Goal: Task Accomplishment & Management: Complete application form

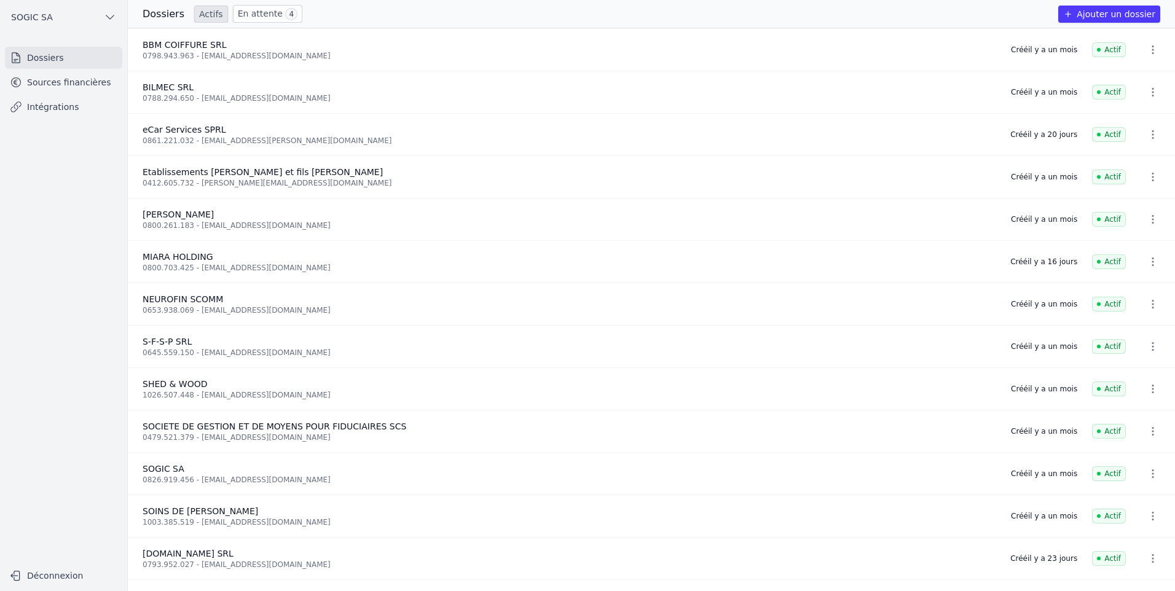
drag, startPoint x: 0, startPoint y: 0, endPoint x: 248, endPoint y: 14, distance: 248.1
click at [248, 14] on link "En attente 4" at bounding box center [267, 14] width 69 height 18
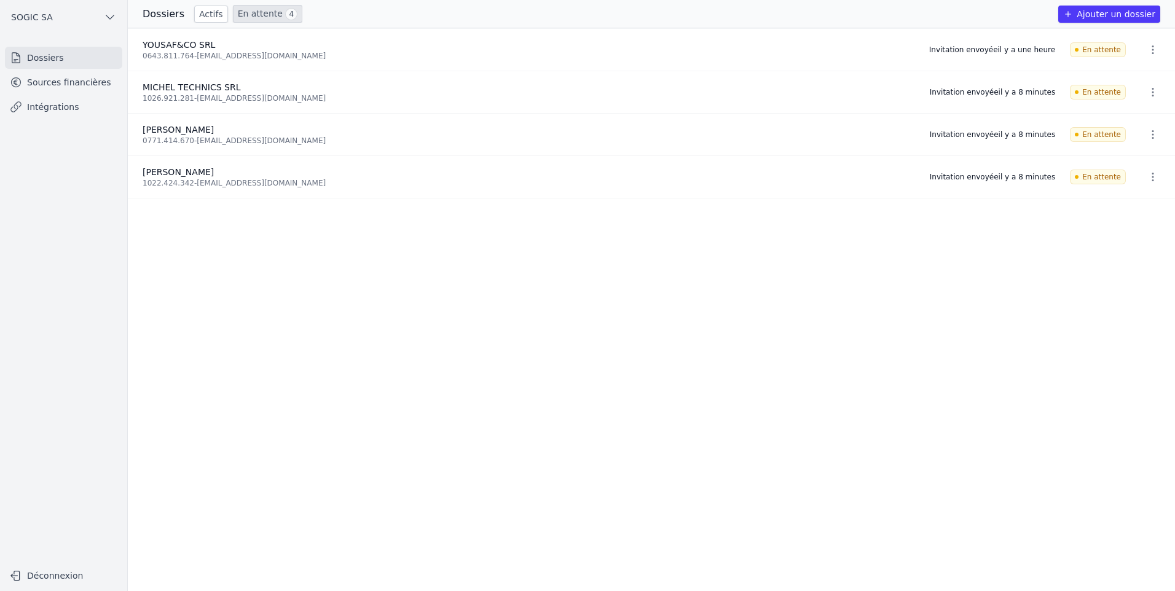
click at [53, 58] on link "Dossiers" at bounding box center [63, 58] width 117 height 22
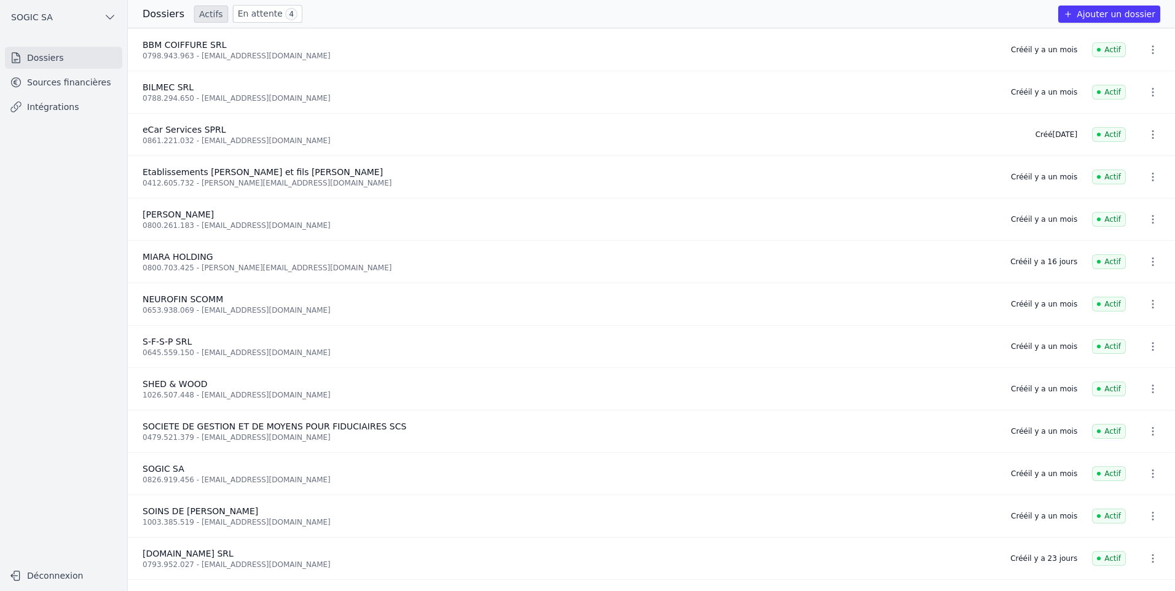
click at [1096, 12] on button "Ajouter un dossier" at bounding box center [1110, 14] width 102 height 17
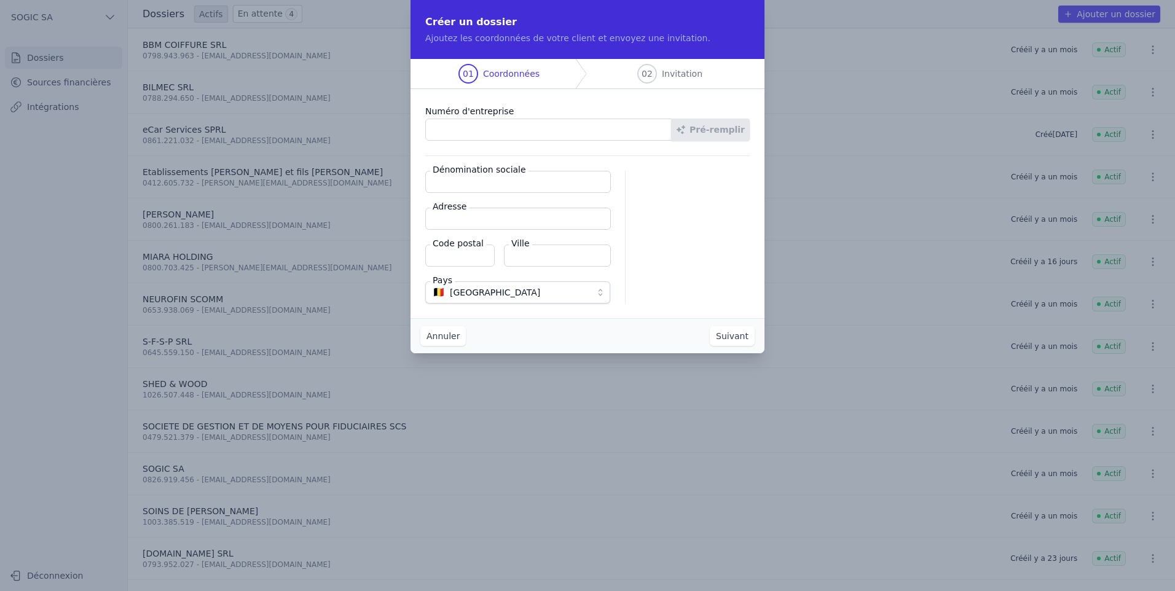
click at [534, 132] on input "Numéro d'entreprise" at bounding box center [548, 130] width 247 height 22
paste input "1028.542.171"
type input "1028.542.171"
click at [709, 136] on button "Pré-remplir" at bounding box center [710, 130] width 79 height 22
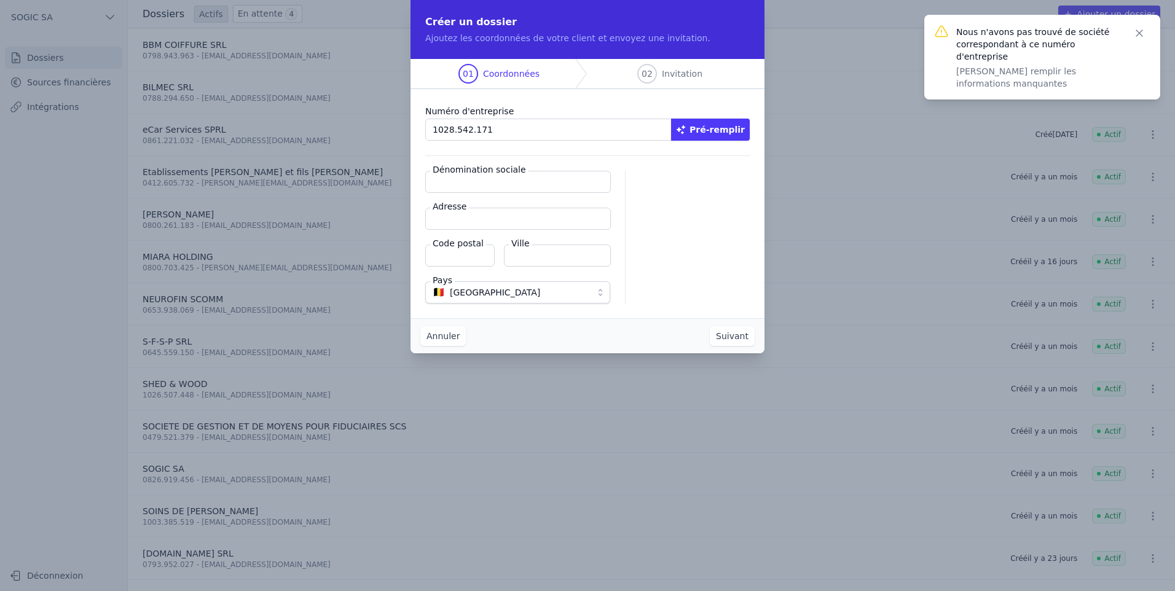
drag, startPoint x: 441, startPoint y: 178, endPoint x: 451, endPoint y: 181, distance: 10.9
click at [443, 179] on input "Dénomination sociale" at bounding box center [518, 182] width 186 height 22
type input "BBMR"
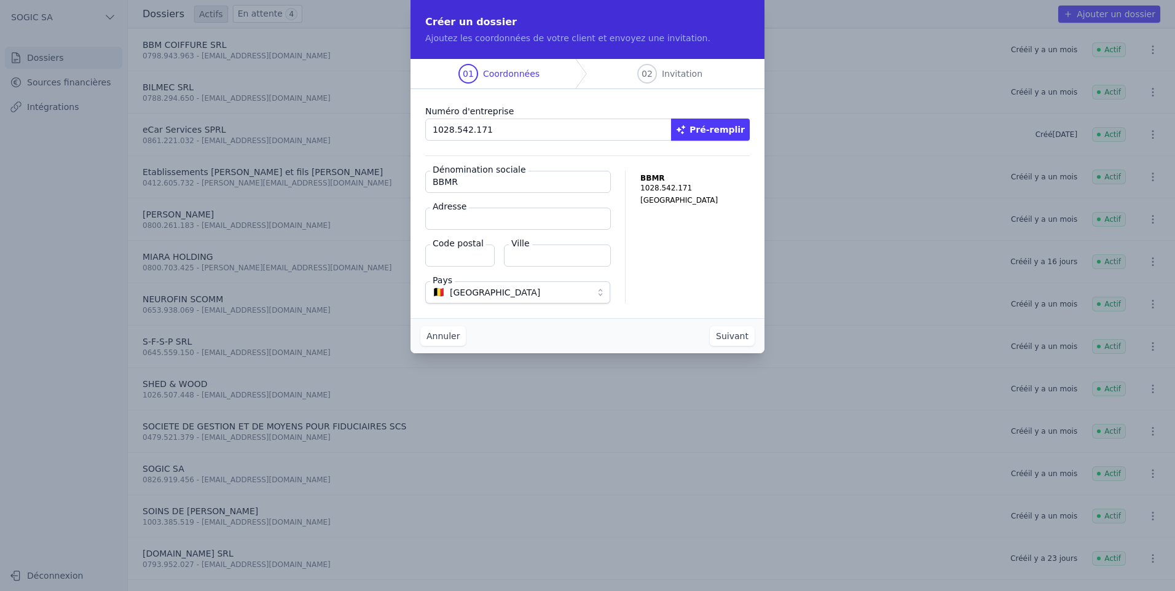
click at [476, 215] on input "Adresse" at bounding box center [518, 219] width 186 height 22
paste input "Route du Congrès de Polleur 38"
type input "Route du Congrès de Polleur 38"
click at [467, 248] on label "Code postal" at bounding box center [458, 243] width 56 height 12
click at [467, 248] on input "Code postal" at bounding box center [459, 256] width 69 height 22
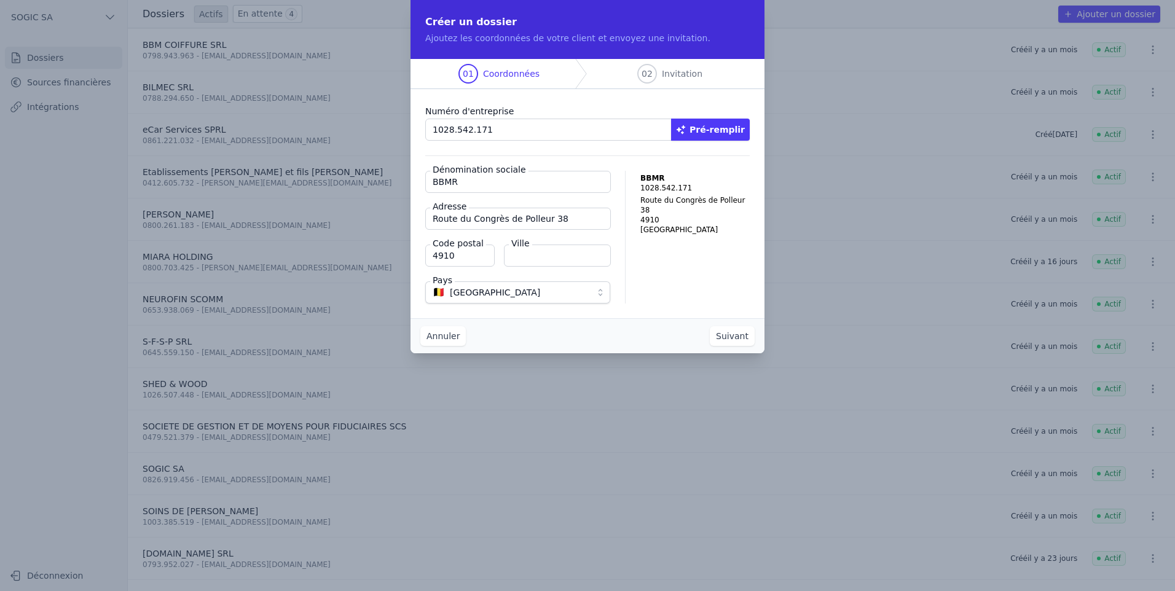
type input "4910"
type input "Theux"
click at [642, 251] on div "BBMR 1028.542.171 Route du Congrès de Polleur 38 4910 Theux Belgique" at bounding box center [695, 237] width 109 height 133
click at [722, 336] on button "Suivant" at bounding box center [732, 336] width 45 height 20
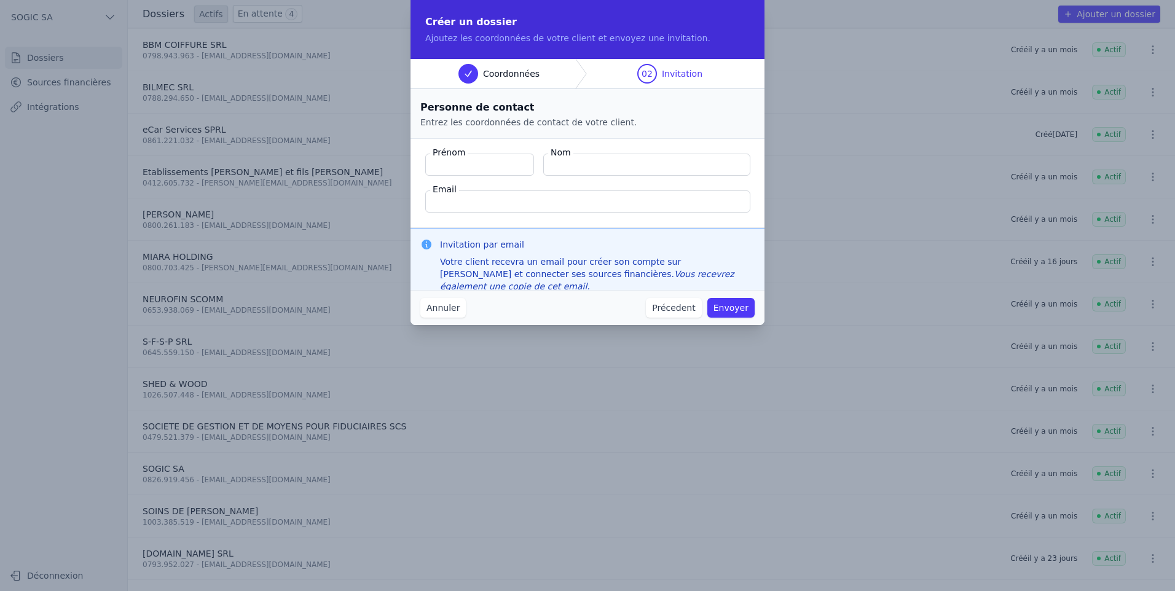
click at [458, 163] on input "Prénom" at bounding box center [479, 165] width 109 height 22
type input "Bryan"
type input "BOULANGER"
click at [473, 200] on input "Email" at bounding box center [587, 202] width 325 height 22
type input "bryanboulanger@icloud.com"
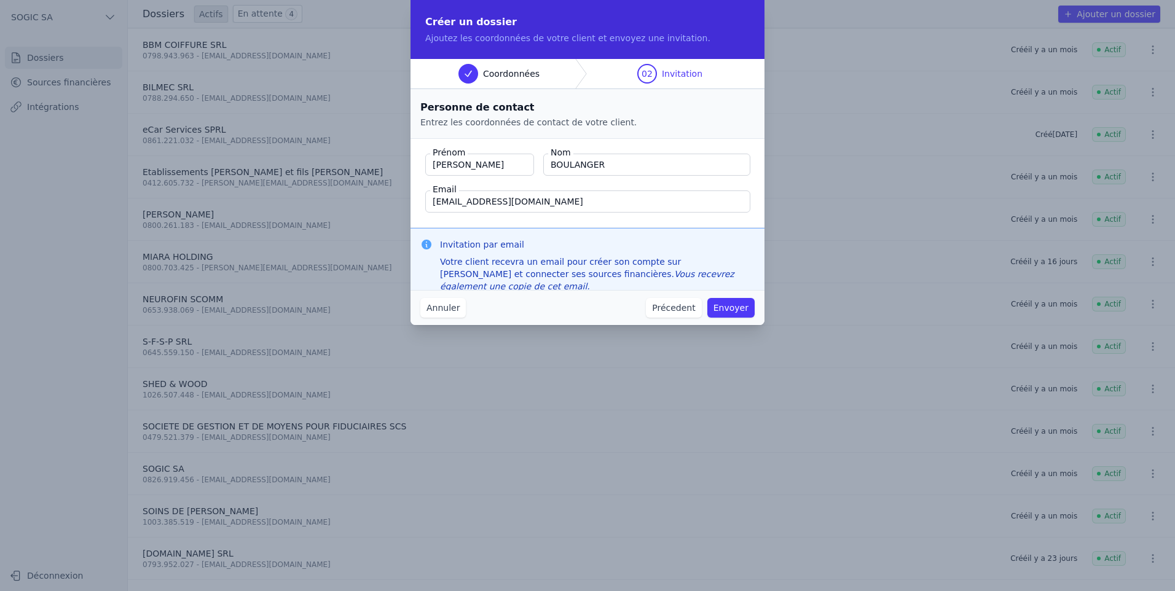
click at [538, 181] on fieldset "Prénom Bryan Nom BOULANGER Email bryanboulanger@icloud.com" at bounding box center [588, 183] width 354 height 89
click at [741, 307] on button "Envoyer" at bounding box center [731, 308] width 47 height 20
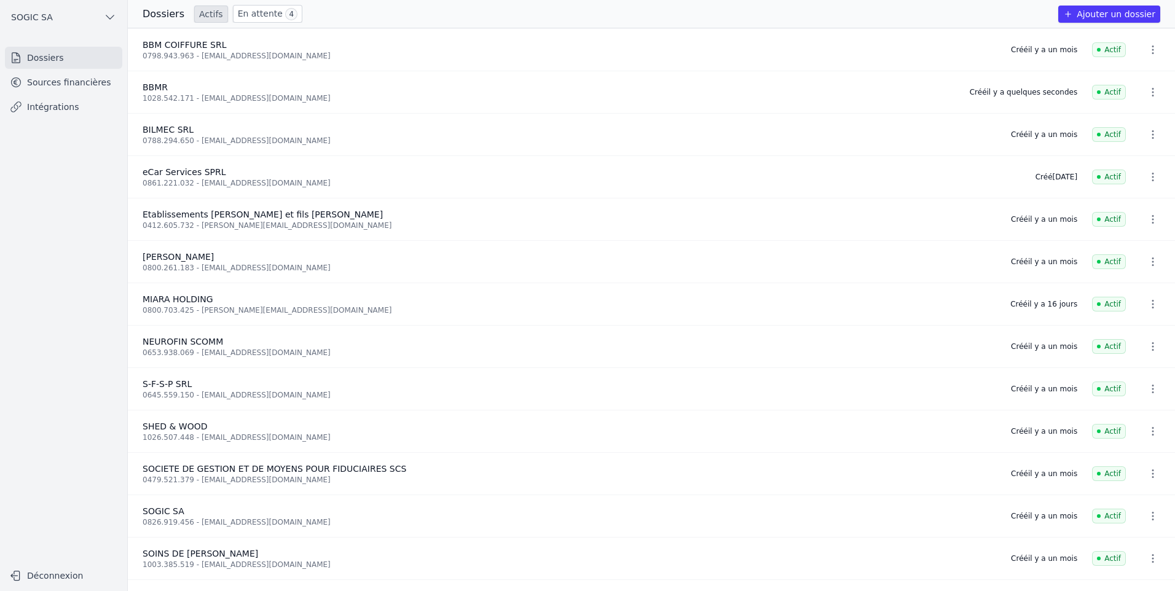
click at [266, 21] on link "En attente 4" at bounding box center [267, 14] width 69 height 18
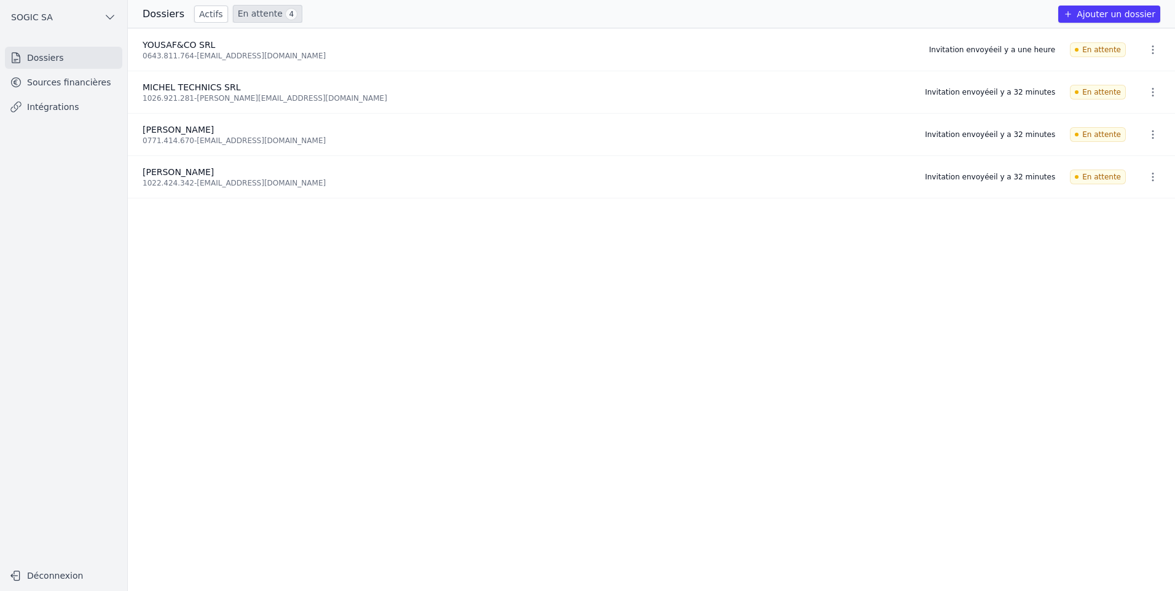
click at [256, 15] on link "En attente 4" at bounding box center [267, 14] width 69 height 18
